Goal: Information Seeking & Learning: Learn about a topic

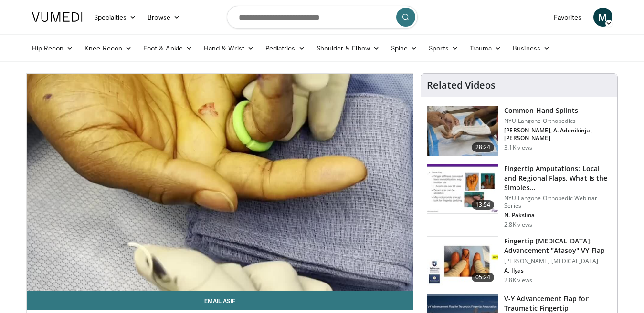
click at [566, 60] on ul "Hip Recon Hip Arthroplasty Revision Hip Arthroplasty Hip Preservation Knee Reco…" at bounding box center [322, 48] width 592 height 27
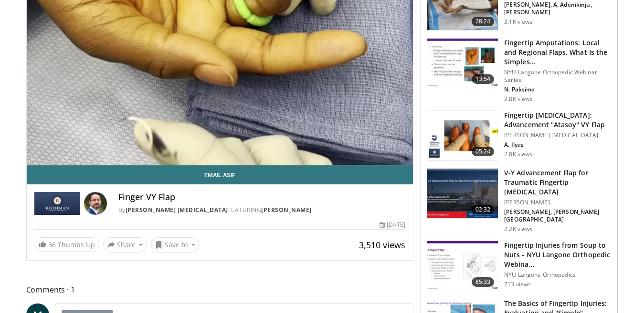
scroll to position [129, 0]
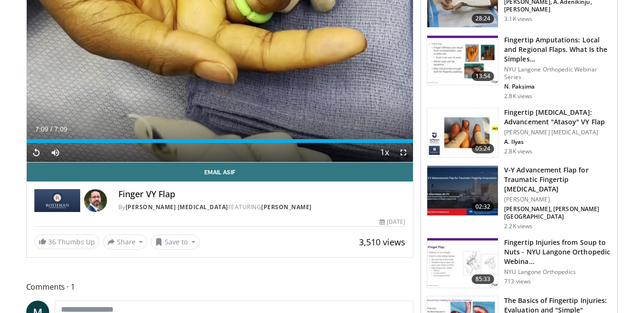
click at [525, 175] on h3 "V-Y Advancement Flap for Traumatic Fingertip Amputation" at bounding box center [557, 180] width 107 height 29
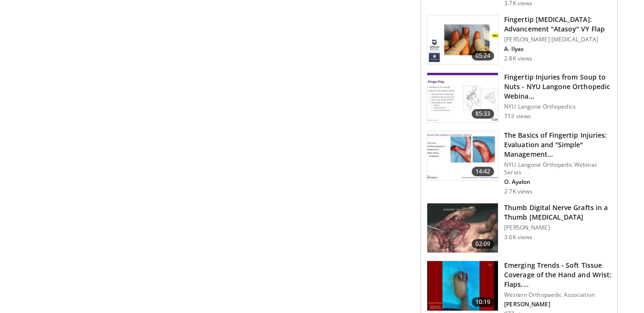
scroll to position [582, 0]
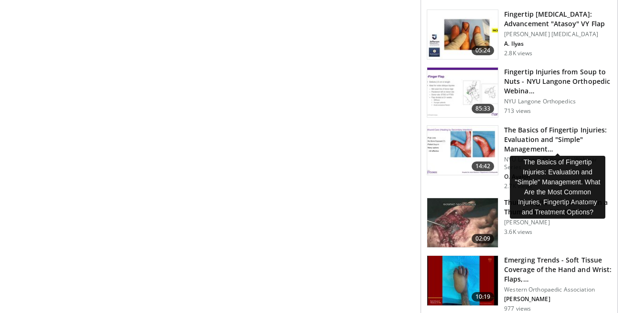
click at [515, 137] on h3 "The Basics of Fingertip Injuries: Evaluation and "Simple" Management…" at bounding box center [557, 139] width 107 height 29
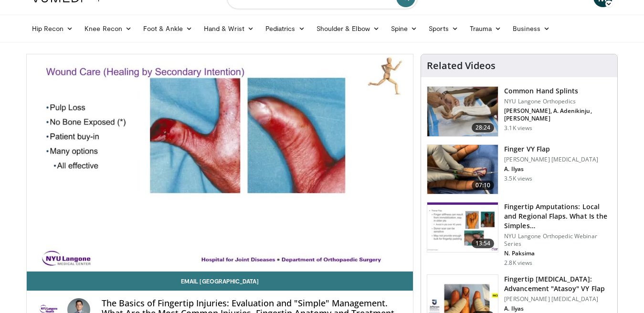
scroll to position [15, 0]
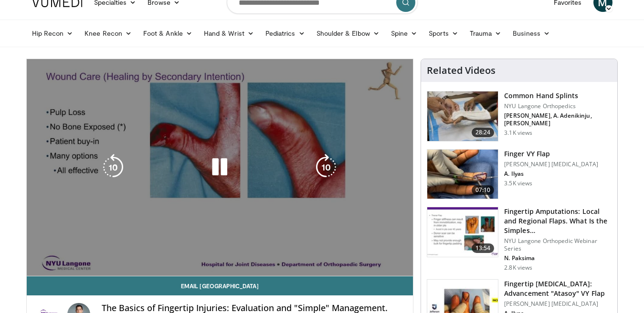
click at [215, 228] on div "10 seconds Tap to unmute" at bounding box center [220, 167] width 386 height 217
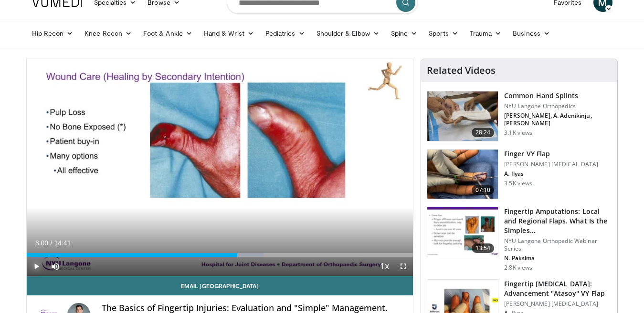
click at [33, 267] on span "Video Player" at bounding box center [36, 266] width 19 height 19
click at [296, 255] on div "Loaded : 78.40% 10:15 10:14" at bounding box center [220, 255] width 386 height 4
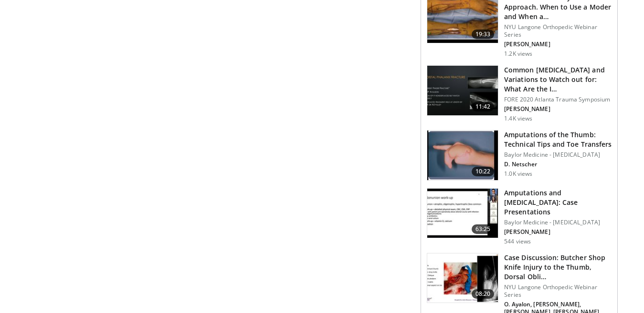
scroll to position [955, 0]
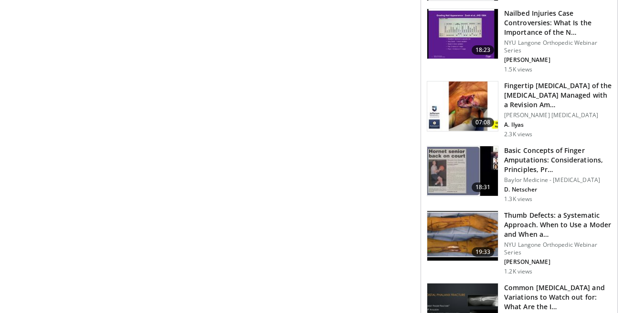
scroll to position [729, 0]
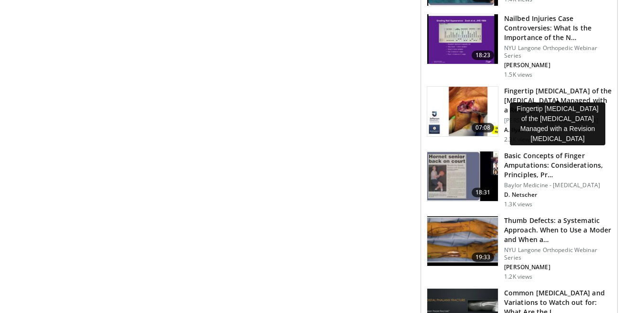
click at [534, 87] on h3 "Fingertip Amputation of the Middle Finger Managed with a Revision Am…" at bounding box center [557, 100] width 107 height 29
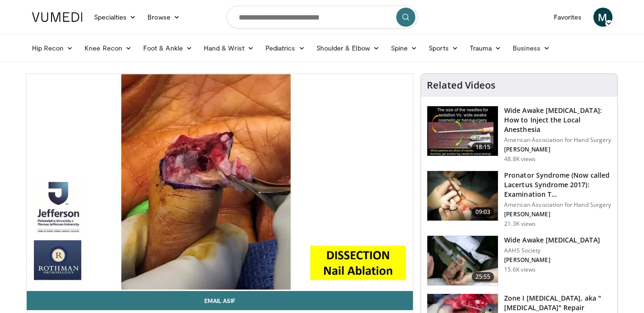
click at [618, 41] on div "Hip Recon Hip [MEDICAL_DATA] Revision Hip [MEDICAL_DATA] Hip Preservation Knee …" at bounding box center [322, 48] width 592 height 27
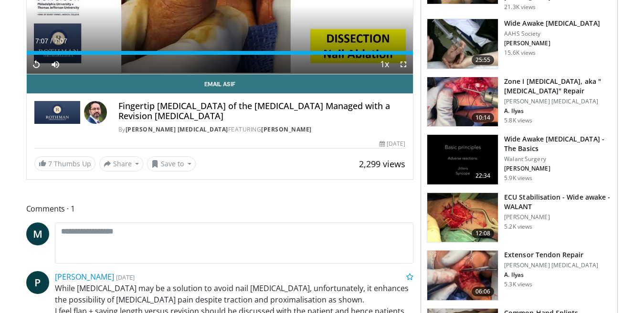
scroll to position [228, 0]
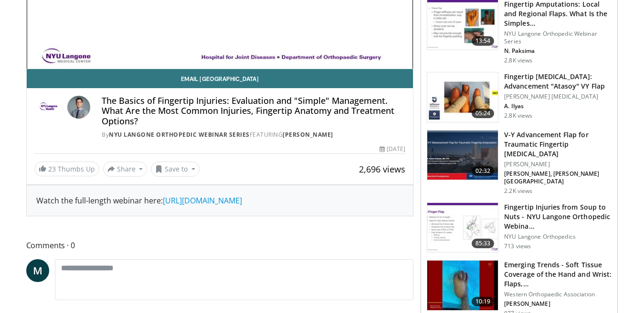
scroll to position [215, 0]
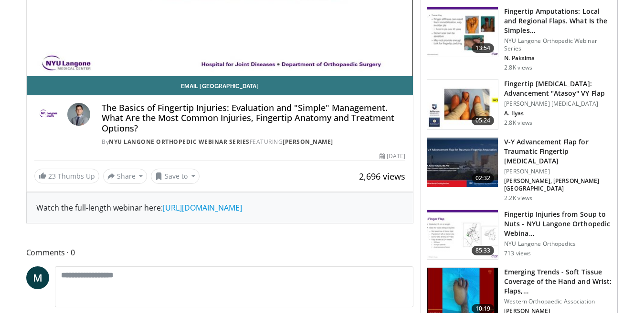
click at [527, 93] on h3 "Fingertip [MEDICAL_DATA]: Advancement "Atasoy" VY Flap" at bounding box center [557, 88] width 107 height 19
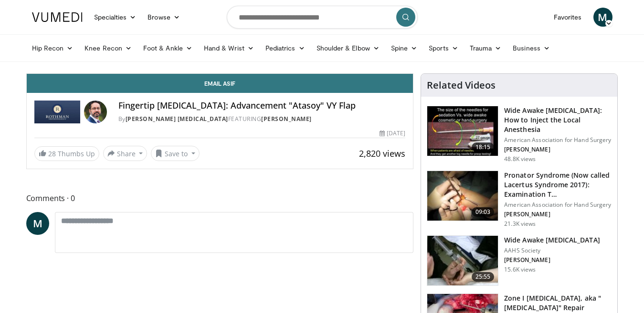
click at [527, 93] on div "Related Videos" at bounding box center [519, 85] width 196 height 23
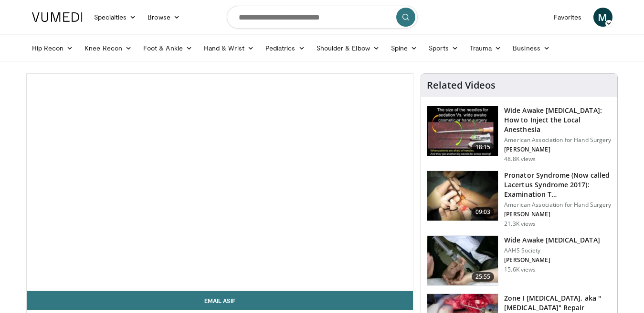
click at [527, 93] on div "Related Videos" at bounding box center [519, 85] width 196 height 23
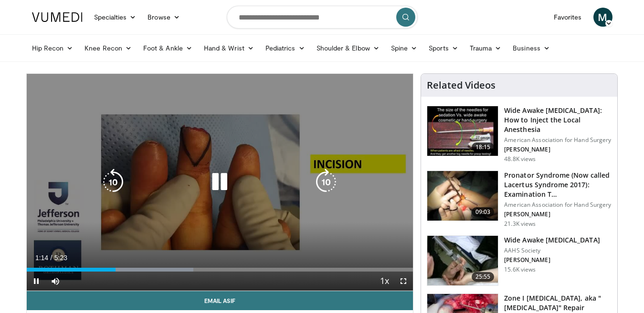
click at [218, 177] on icon "Video Player" at bounding box center [219, 182] width 27 height 27
click at [220, 180] on icon "Video Player" at bounding box center [219, 182] width 27 height 27
click at [214, 180] on icon "Video Player" at bounding box center [219, 182] width 27 height 27
